Goal: Transaction & Acquisition: Purchase product/service

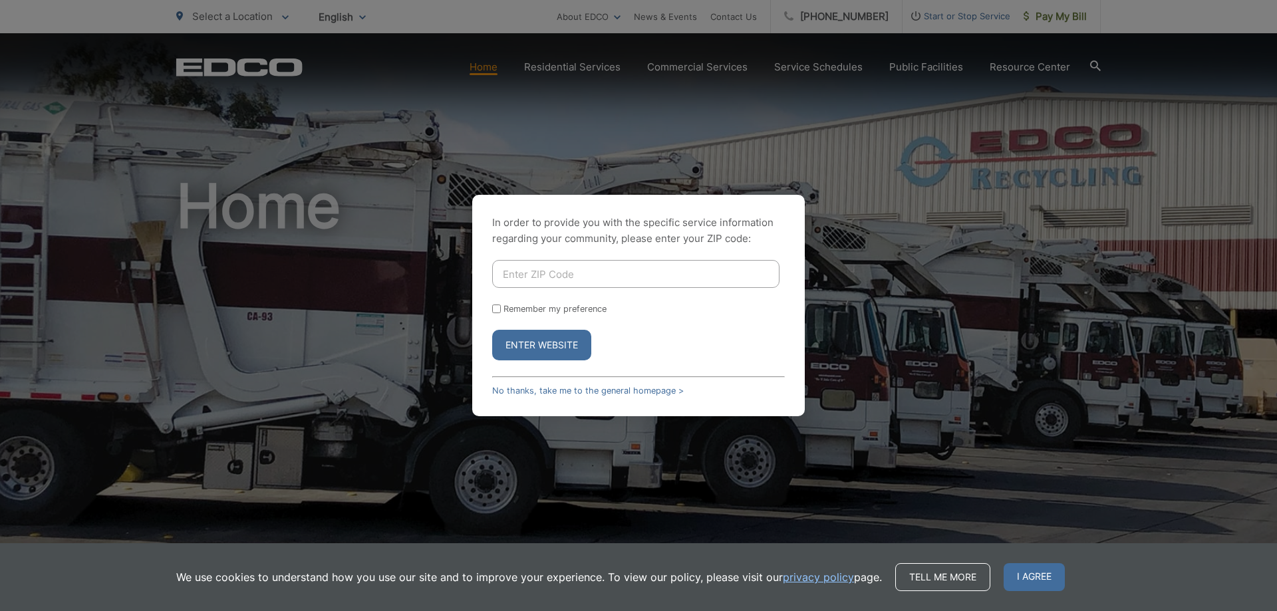
click at [562, 282] on input "Enter ZIP Code" at bounding box center [635, 274] width 287 height 28
type input "90755"
click at [492, 330] on button "Enter Website" at bounding box center [541, 345] width 99 height 31
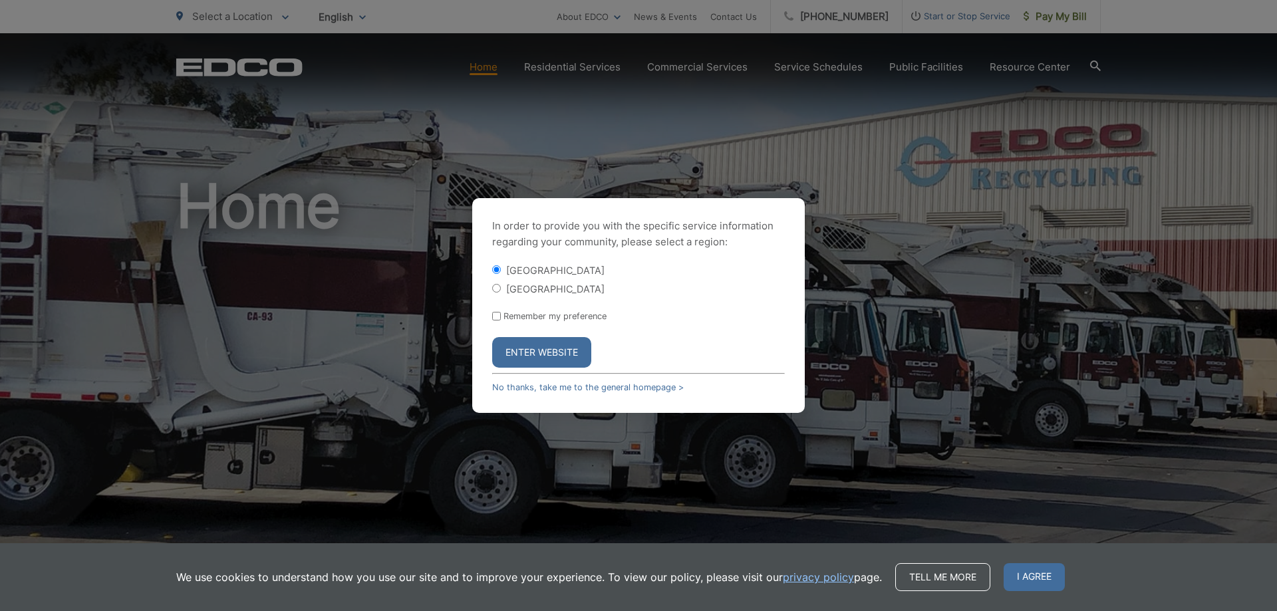
click at [535, 284] on label "[GEOGRAPHIC_DATA]" at bounding box center [555, 288] width 98 height 11
click at [501, 284] on input "[GEOGRAPHIC_DATA]" at bounding box center [496, 288] width 9 height 9
radio input "true"
click at [533, 361] on button "Enter Website" at bounding box center [541, 352] width 99 height 31
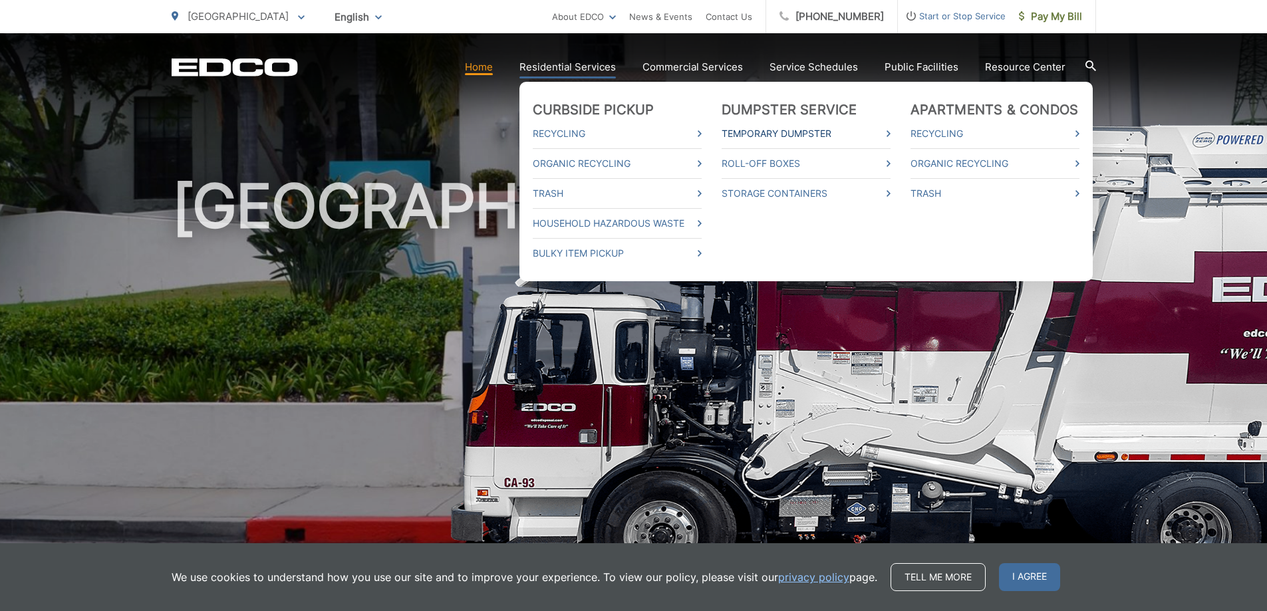
click at [792, 136] on link "Temporary Dumpster" at bounding box center [806, 134] width 169 height 16
